Goal: Transaction & Acquisition: Purchase product/service

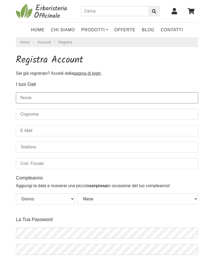
click at [136, 94] on input "Nome" at bounding box center [107, 97] width 183 height 11
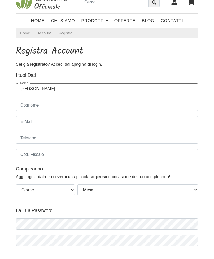
type input "Emilia"
click at [54, 109] on input "Cognome" at bounding box center [107, 114] width 183 height 11
type input "Castagna"
click at [38, 125] on input "E-Mail" at bounding box center [107, 130] width 183 height 11
type input "debora.baltieri@virgilio.it"
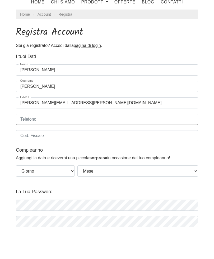
click at [78, 141] on input "Telefono" at bounding box center [107, 146] width 183 height 11
type input "3426396211"
click at [203, 153] on body "Home Chi Siamo Prodotti Fit-Therapy Caramelle, Liquirizia, Dolcificanti Cosmeti…" at bounding box center [107, 239] width 214 height 478
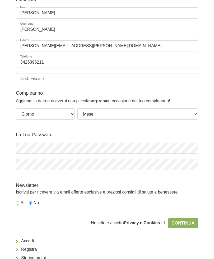
scroll to position [86, 0]
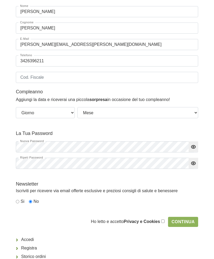
click at [202, 128] on div "Registra Account Sei già registrato? Accedi dalla pagina di login . I tuoi Dati…" at bounding box center [107, 97] width 191 height 258
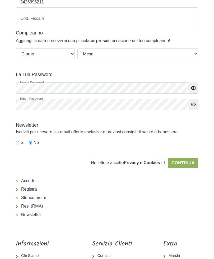
scroll to position [147, 0]
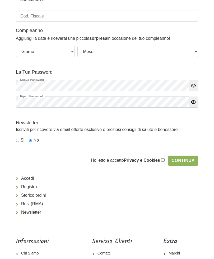
click at [162, 159] on input "checkbox" at bounding box center [163, 159] width 3 height 3
checkbox input "true"
click at [192, 159] on input "Continua" at bounding box center [183, 161] width 30 height 10
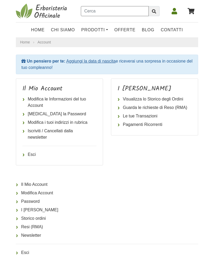
click at [100, 13] on input "text" at bounding box center [115, 11] width 68 height 10
type input "Senna Foglie"
click at [154, 12] on icon "submit" at bounding box center [154, 11] width 4 height 4
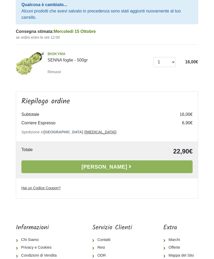
scroll to position [72, 0]
click at [128, 165] on icon at bounding box center [130, 166] width 5 height 5
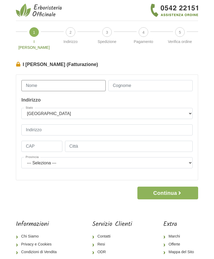
click at [76, 80] on input "Nome" at bounding box center [63, 85] width 84 height 11
type input "Emilia"
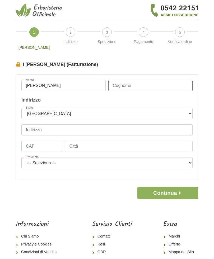
click at [159, 80] on input "Cognome" at bounding box center [151, 85] width 84 height 11
type input "Castagna"
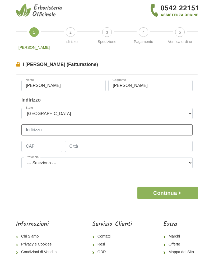
click at [68, 126] on input "Indirizzo" at bounding box center [107, 129] width 172 height 11
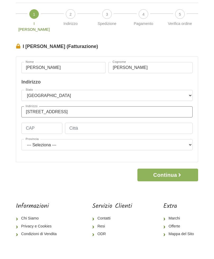
type input "Via Brusamonte, 2"
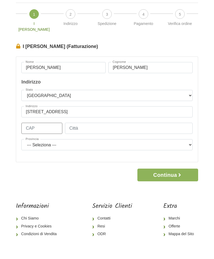
click at [49, 141] on input "CAP" at bounding box center [41, 146] width 41 height 11
type input "37030"
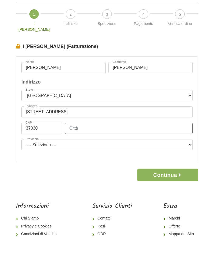
click at [112, 141] on input "Città" at bounding box center [129, 146] width 128 height 11
type input "San Mauro di Saline"
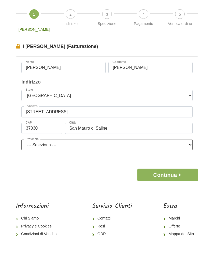
click at [76, 157] on select "--- Seleziona --- Agrigento Alessandria Ancona Aosta Arezzo Ascoli Piceno Asti …" at bounding box center [107, 162] width 172 height 11
select select "3945"
click at [170, 168] on button "Continua" at bounding box center [168, 174] width 61 height 13
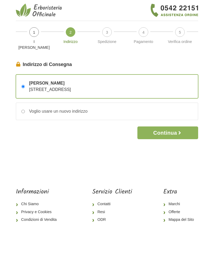
click at [175, 127] on button "Continua" at bounding box center [168, 132] width 61 height 13
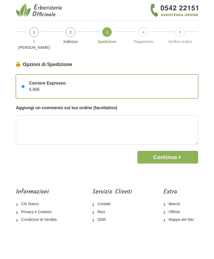
click at [171, 151] on button "Continua" at bounding box center [168, 157] width 61 height 13
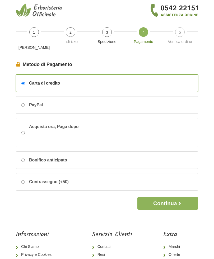
click at [171, 197] on button "Continua" at bounding box center [168, 203] width 61 height 13
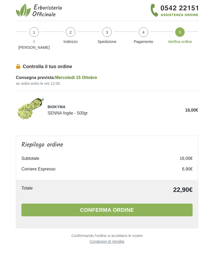
click at [121, 203] on button "Conferma ordine" at bounding box center [107, 209] width 172 height 13
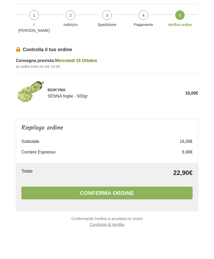
scroll to position [17, 0]
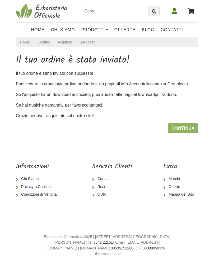
click at [190, 129] on link "Continua" at bounding box center [183, 128] width 30 height 10
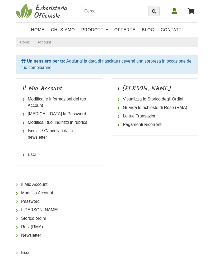
click at [177, 98] on link "Visualizza lo Storico degli Ordini" at bounding box center [155, 99] width 74 height 8
